Goal: Find specific page/section: Find specific page/section

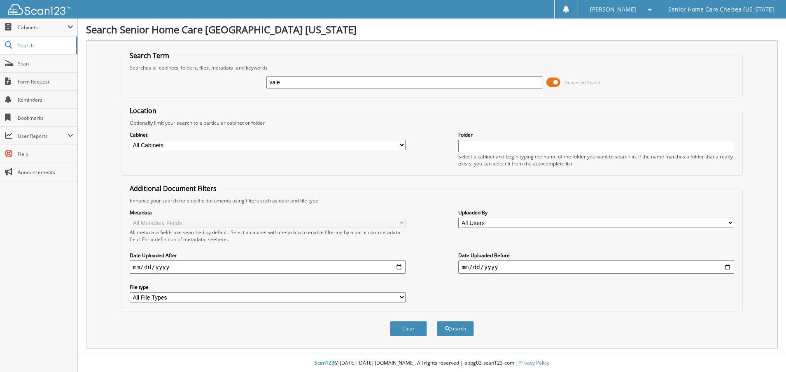
type input "[PERSON_NAME]"
click at [558, 80] on span at bounding box center [553, 82] width 14 height 12
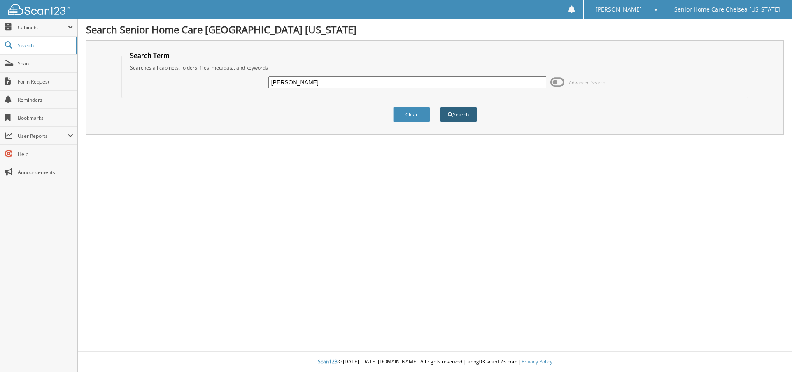
click at [451, 117] on span "submit" at bounding box center [450, 114] width 5 height 5
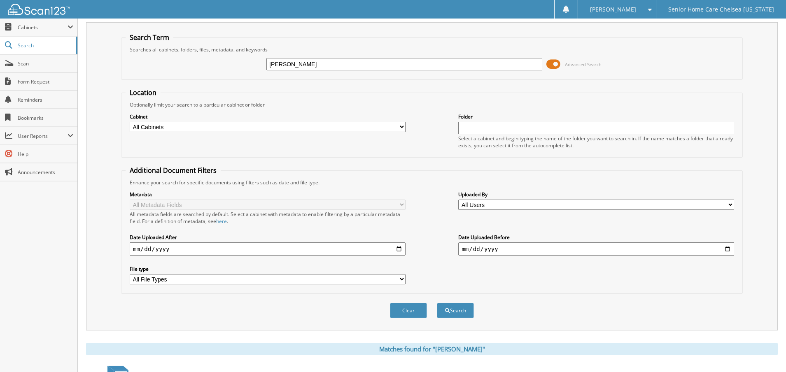
scroll to position [88, 0]
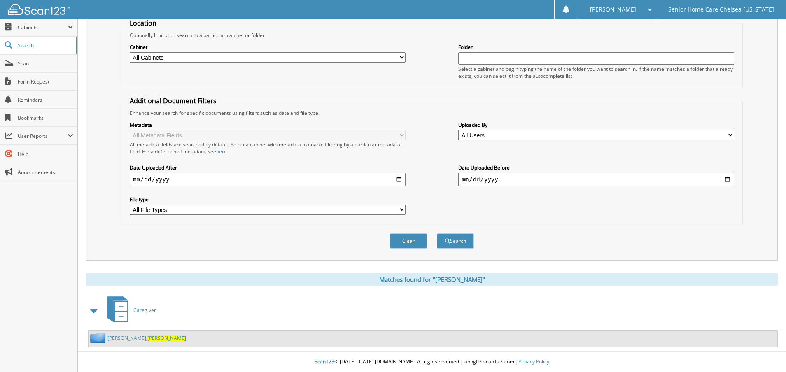
click at [118, 336] on link "Jean, Valerie" at bounding box center [146, 338] width 79 height 7
